Goal: Transaction & Acquisition: Obtain resource

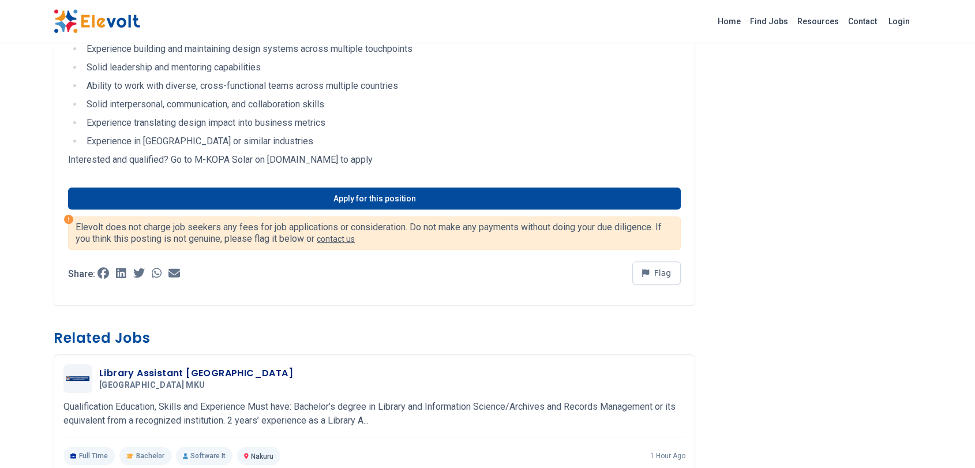
scroll to position [307, 0]
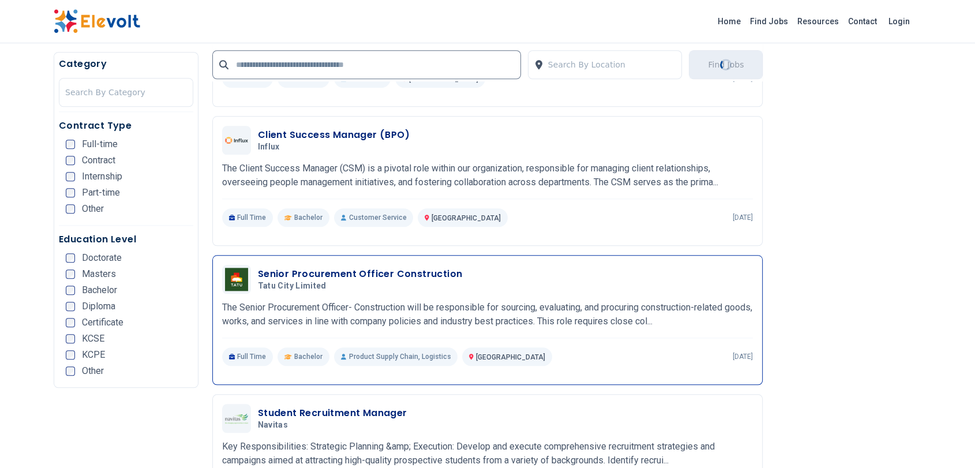
scroll to position [1093, 0]
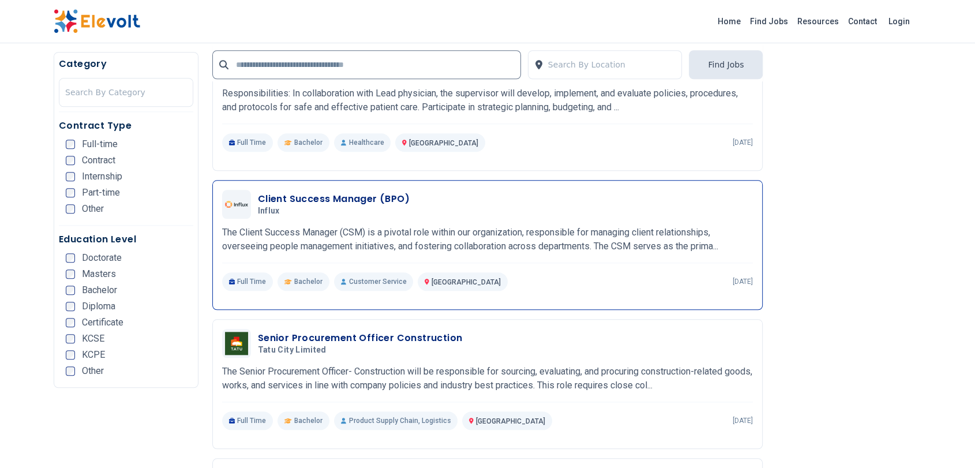
click at [423, 250] on p "The Client Success Manager (CSM) is a pivotal role within our organization, res…" at bounding box center [487, 240] width 531 height 28
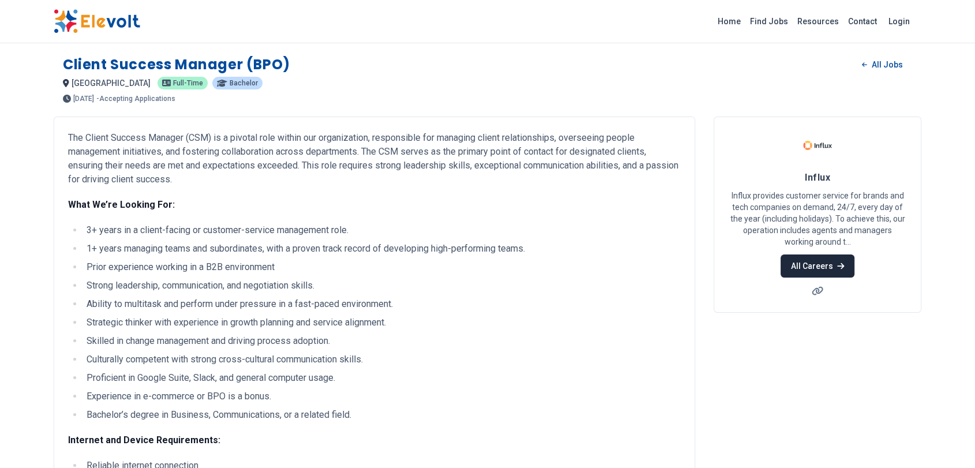
click at [832, 264] on link "All Careers" at bounding box center [816, 265] width 73 height 23
click at [813, 263] on link "All Careers" at bounding box center [816, 265] width 73 height 23
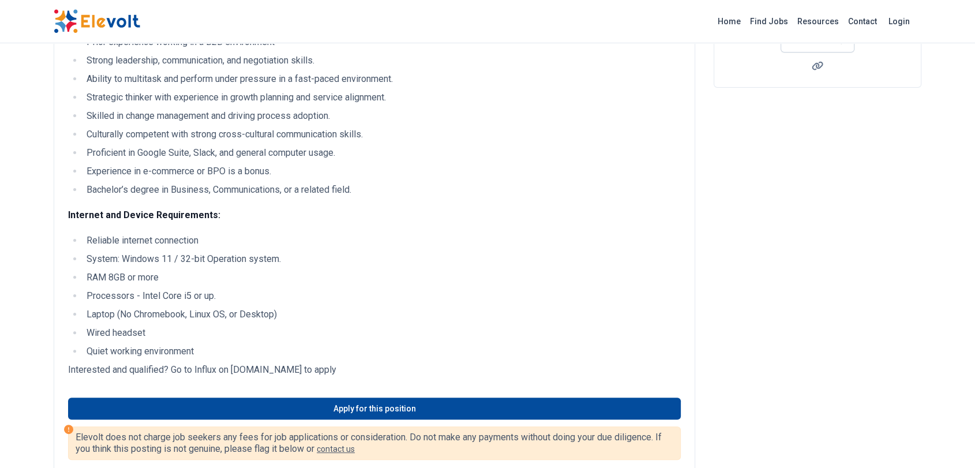
scroll to position [256, 0]
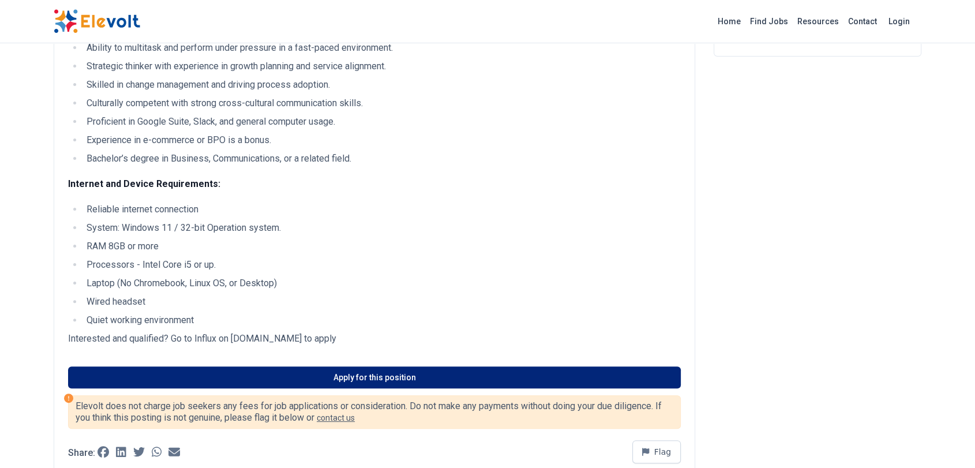
click at [314, 378] on link "Apply for this position" at bounding box center [374, 377] width 613 height 22
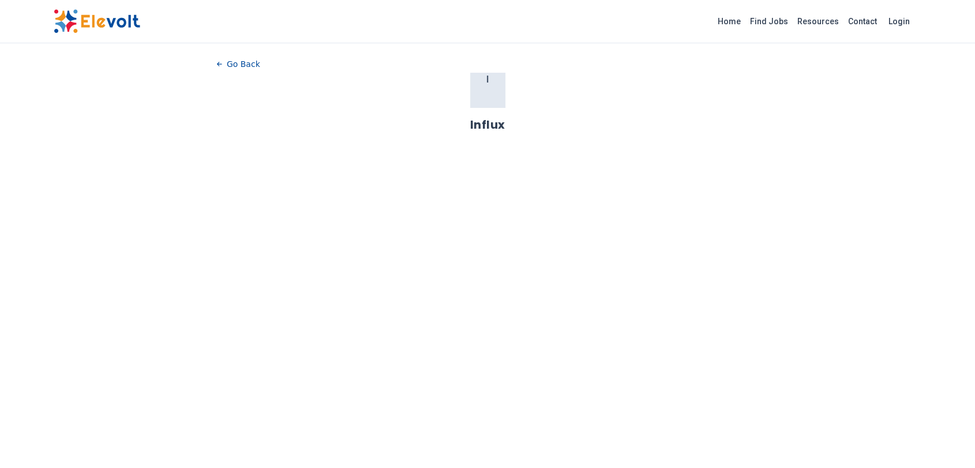
click at [481, 134] on div "Influx" at bounding box center [488, 127] width 542 height 21
click at [234, 63] on button "Go Back" at bounding box center [238, 63] width 43 height 17
click at [496, 118] on h1 "Influx" at bounding box center [487, 125] width 35 height 16
click at [485, 138] on div "I Influx" at bounding box center [488, 110] width 542 height 74
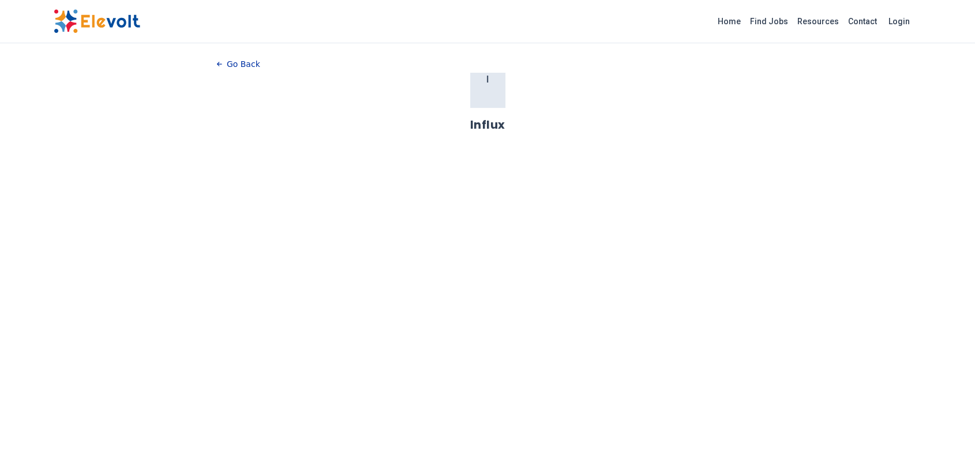
click at [224, 68] on button "Go Back" at bounding box center [238, 63] width 43 height 17
